Goal: Navigation & Orientation: Find specific page/section

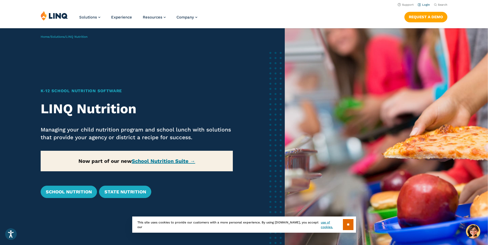
click at [425, 5] on link "Login" at bounding box center [423, 4] width 12 height 3
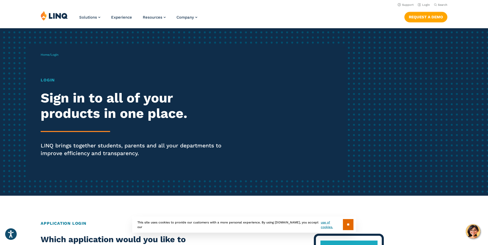
click at [88, 132] on div "Login Sign in to all of your products in one place. LINQ brings together studen…" at bounding box center [135, 124] width 188 height 95
click at [82, 108] on h2 "Sign in to all of your products in one place." at bounding box center [135, 105] width 188 height 31
click at [45, 78] on h1 "Login" at bounding box center [135, 80] width 188 height 6
click at [56, 53] on span "Login" at bounding box center [55, 55] width 8 height 4
click at [74, 148] on p "LINQ brings together students, parents and all your departments to improve effi…" at bounding box center [135, 149] width 188 height 15
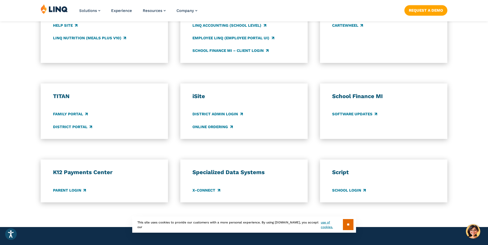
scroll to position [360, 0]
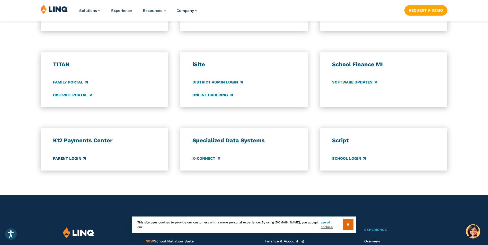
click at [68, 158] on link "Parent Login" at bounding box center [69, 159] width 33 height 6
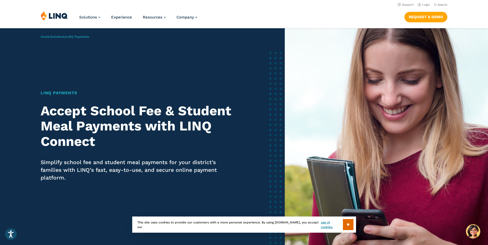
click at [45, 10] on header "Support Login Search Search for: Solutions Nutrition Overview NEW School Nutrit…" at bounding box center [244, 14] width 488 height 28
click at [53, 17] on img at bounding box center [54, 16] width 27 height 10
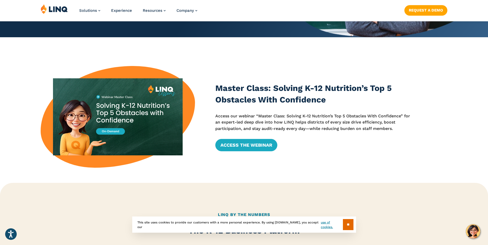
scroll to position [180, 0]
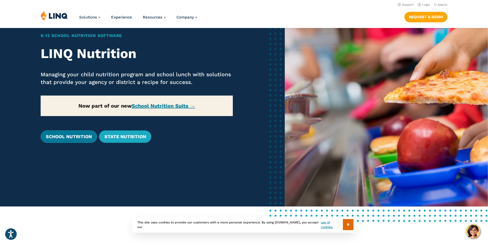
scroll to position [51, 0]
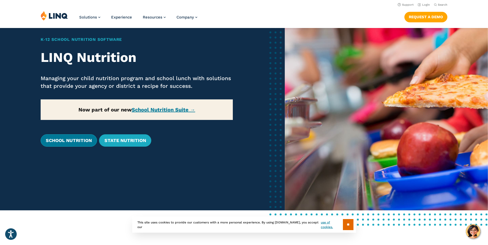
click at [62, 145] on link "School Nutrition" at bounding box center [69, 140] width 56 height 12
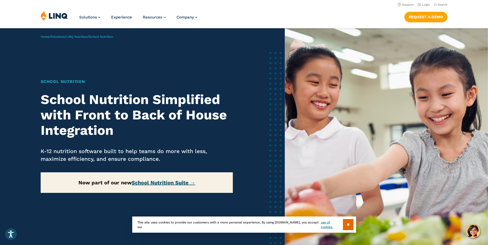
click at [167, 182] on link "School Nutrition Suite →" at bounding box center [163, 183] width 63 height 6
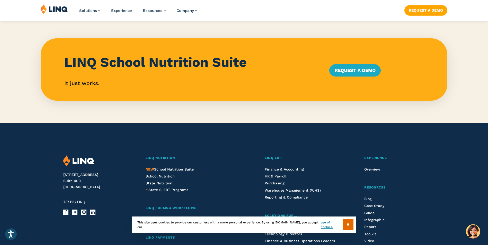
scroll to position [514, 0]
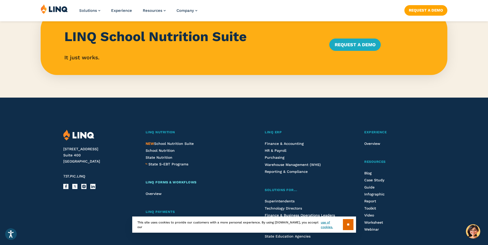
click at [178, 182] on span "LINQ Forms & Workflows" at bounding box center [170, 182] width 51 height 4
